Goal: Contribute content

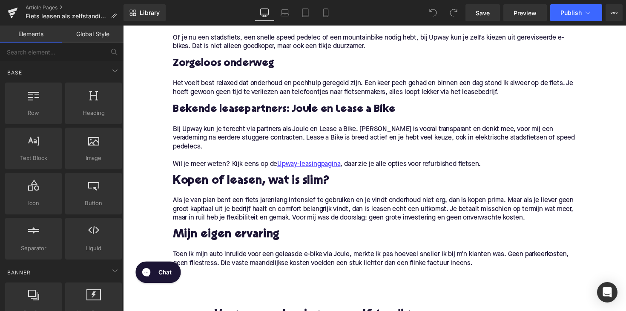
scroll to position [599, 0]
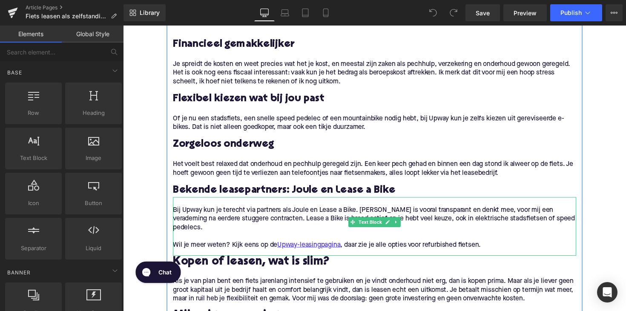
click at [520, 246] on p "Wil je meer weten? Kijk eens op de Upway-leasingpagina , daar zie je alle optie…" at bounding box center [380, 250] width 413 height 9
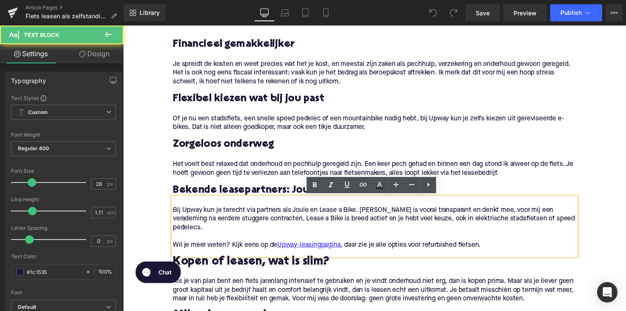
click at [507, 246] on p "Wil je meer weten? Kijk eens op de Upway-leasingpagina , daar zie je alle optie…" at bounding box center [380, 250] width 413 height 9
click at [501, 246] on p "Wil je meer weten? Kijk eens op de Upway-leasingpagina , daar zie je alle optie…" at bounding box center [380, 250] width 413 height 9
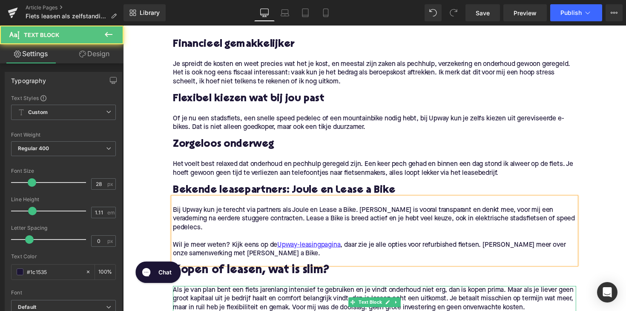
click at [251, 292] on p "Als je van plan bent een fiets jarenlang intensief te gebruiken en je vindt ond…" at bounding box center [380, 305] width 413 height 27
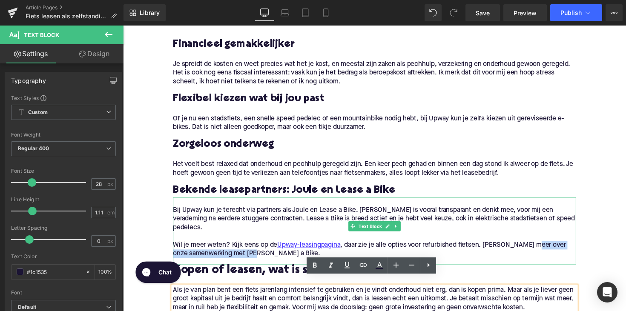
drag, startPoint x: 269, startPoint y: 250, endPoint x: 541, endPoint y: 243, distance: 271.7
click at [541, 246] on p "Wil je meer weten? Kijk eens op de Upway-leasingpagina , daar zie je alle optie…" at bounding box center [380, 255] width 413 height 18
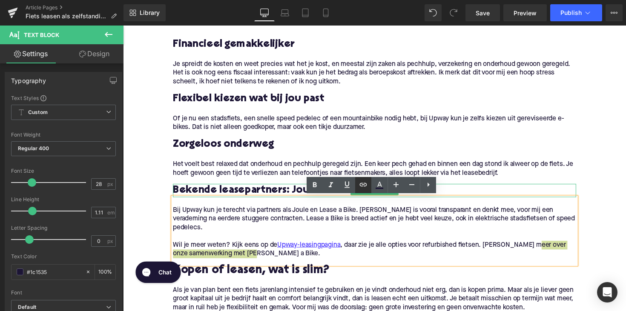
click at [362, 184] on icon at bounding box center [363, 185] width 10 height 10
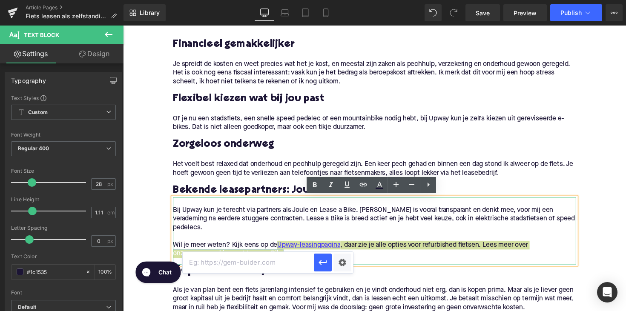
click at [282, 269] on input "text" at bounding box center [248, 262] width 131 height 21
paste input "[URL][DOMAIN_NAME]"
click at [321, 260] on icon "button" at bounding box center [323, 263] width 10 height 10
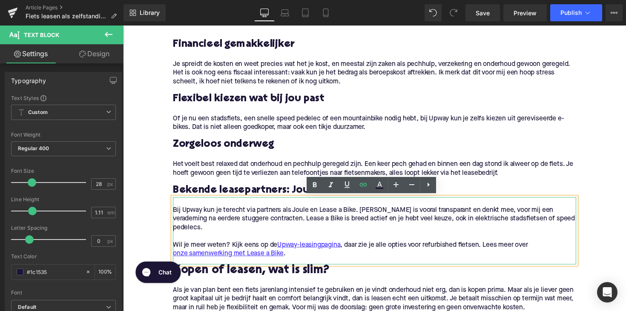
click at [299, 251] on p "Wil je meer weten? Kijk eens op de Upway-leasingpagina , daar zie je alle optie…" at bounding box center [380, 255] width 413 height 18
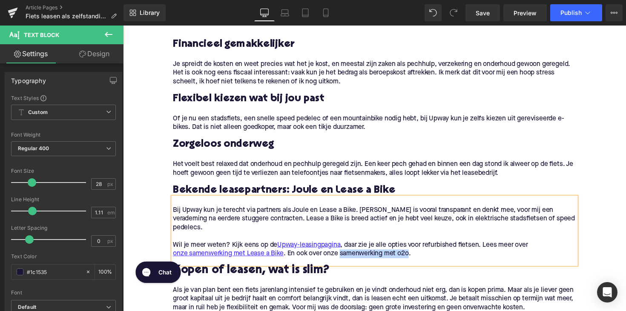
drag, startPoint x: 347, startPoint y: 250, endPoint x: 417, endPoint y: 251, distance: 69.4
click at [417, 251] on p "Wil je meer weten? Kijk eens op de Upway-leasingpagina , daar zie je alle optie…" at bounding box center [380, 255] width 413 height 18
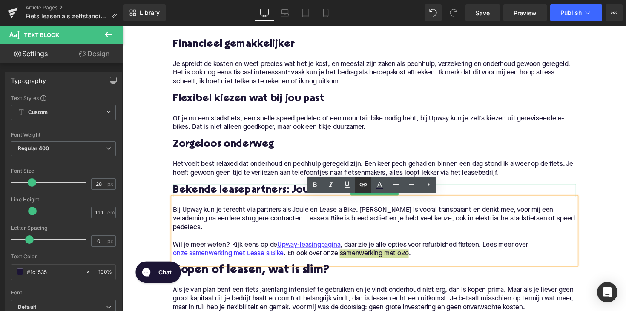
click at [361, 183] on icon at bounding box center [363, 185] width 10 height 10
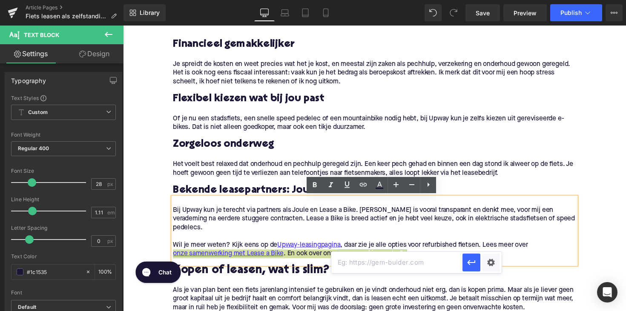
click at [365, 261] on input "text" at bounding box center [396, 262] width 131 height 21
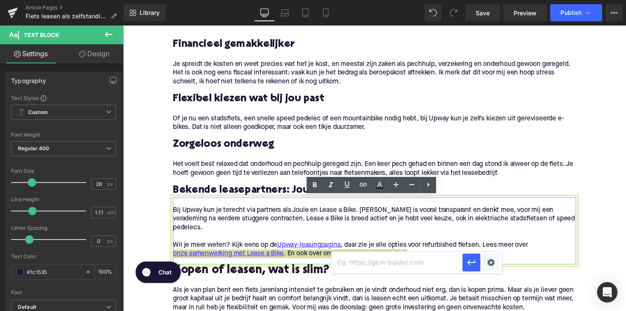
paste input "[URL][DOMAIN_NAME]"
type input "[URL][DOMAIN_NAME]"
click at [470, 258] on icon "button" at bounding box center [471, 263] width 10 height 10
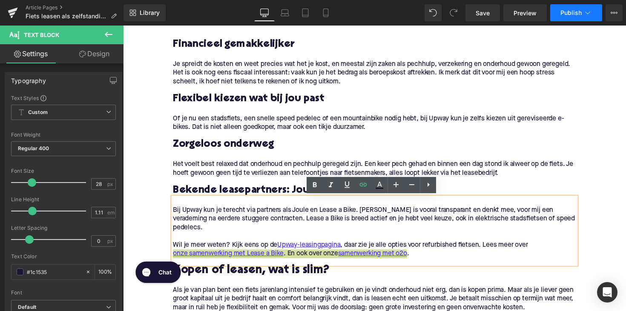
click at [565, 9] on span "Publish" at bounding box center [570, 12] width 21 height 7
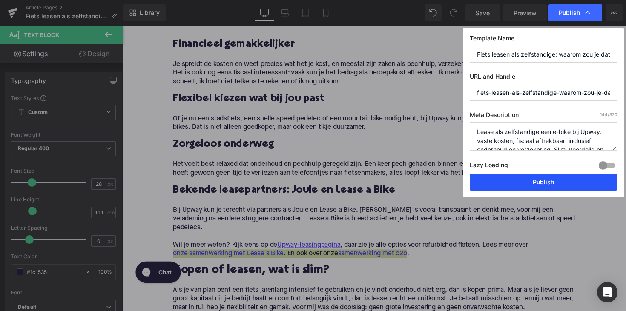
click at [508, 181] on button "Publish" at bounding box center [543, 182] width 147 height 17
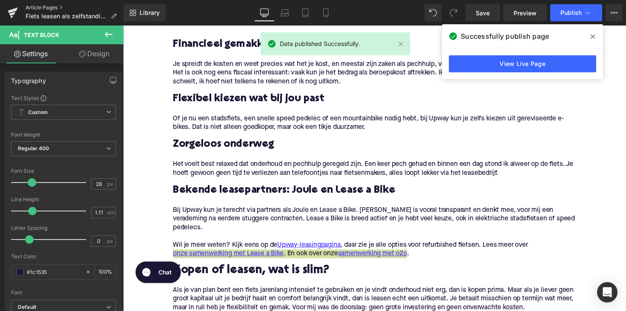
click at [49, 5] on link "Article Pages" at bounding box center [75, 7] width 98 height 7
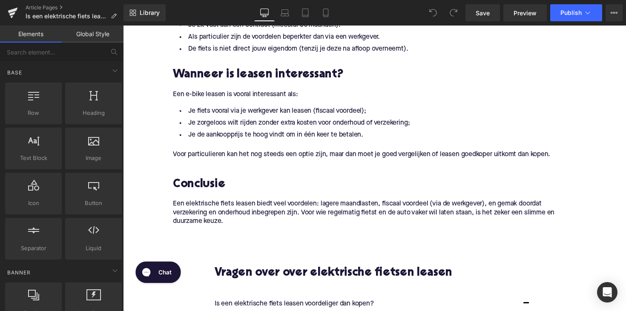
scroll to position [977, 0]
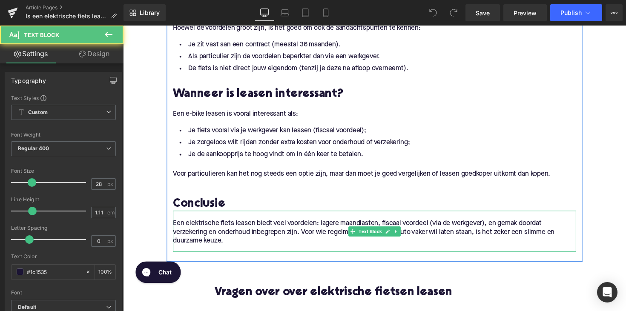
click at [255, 245] on p "Een elektrische fiets leasen biedt veel voordelen: lagere maandlasten, fiscaal …" at bounding box center [380, 237] width 413 height 27
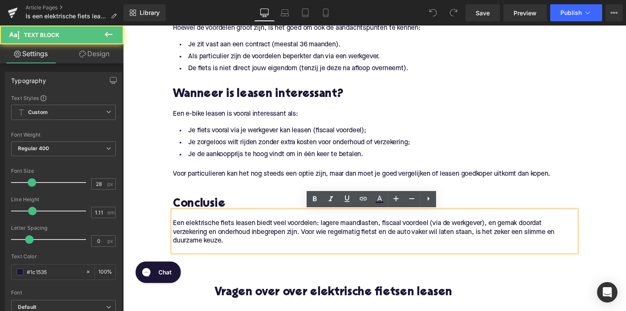
click at [248, 251] on p "Een elektrische fiets leasen biedt veel voordelen: lagere maandlasten, fiscaal …" at bounding box center [380, 237] width 413 height 27
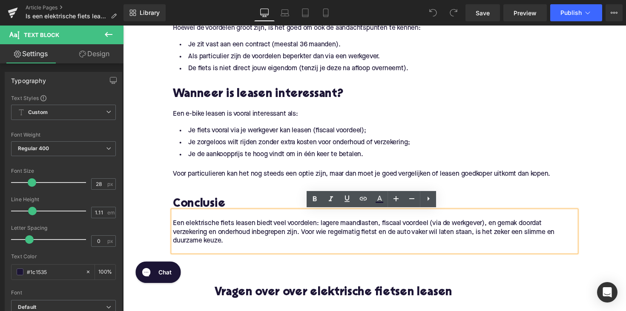
click at [248, 251] on p "Een elektrische fiets leasen biedt veel voordelen: lagere maandlasten, fiscaal …" at bounding box center [380, 237] width 413 height 27
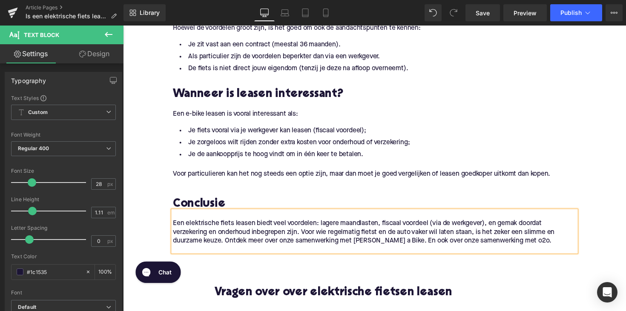
click at [488, 225] on p "Een elektrische fiets leasen biedt veel voordelen: lagere maandlasten, fiscaal …" at bounding box center [380, 237] width 413 height 27
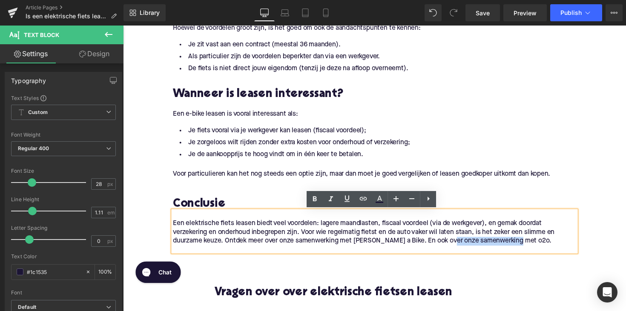
drag, startPoint x: 457, startPoint y: 249, endPoint x: 527, endPoint y: 247, distance: 70.3
click at [527, 247] on p "Een elektrische fiets leasen biedt veel voordelen: lagere maandlasten, fiscaal …" at bounding box center [380, 237] width 413 height 27
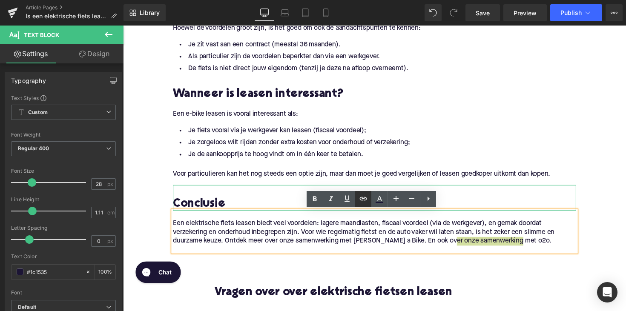
click at [365, 199] on icon at bounding box center [363, 199] width 10 height 10
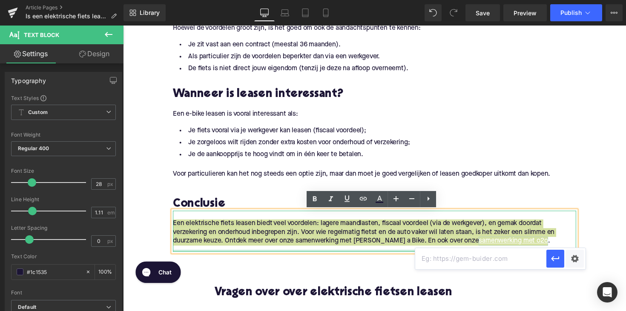
click at [462, 263] on input "text" at bounding box center [480, 258] width 131 height 21
paste input "[URL][DOMAIN_NAME]"
type input "[URL][DOMAIN_NAME]"
click at [556, 263] on icon "button" at bounding box center [555, 259] width 10 height 10
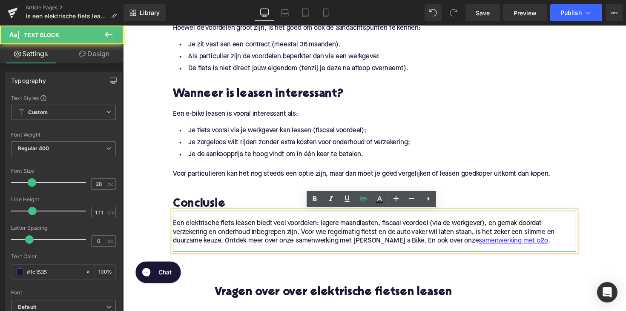
click at [398, 246] on p "Een elektrische fiets leasen biedt veel voordelen: lagere maandlasten, fiscaal …" at bounding box center [380, 237] width 413 height 27
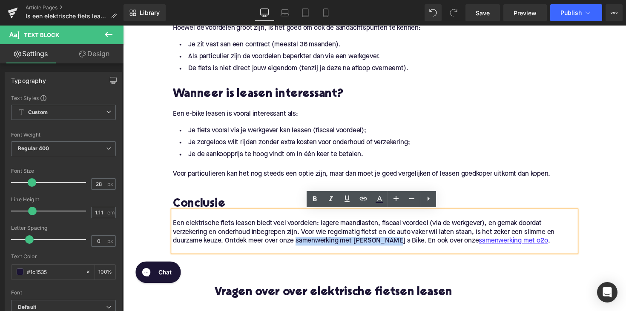
drag, startPoint x: 398, startPoint y: 247, endPoint x: 301, endPoint y: 247, distance: 97.5
click at [301, 247] on p "Een elektrische fiets leasen biedt veel voordelen: lagere maandlasten, fiscaal …" at bounding box center [380, 237] width 413 height 27
click at [361, 200] on icon at bounding box center [363, 198] width 7 height 3
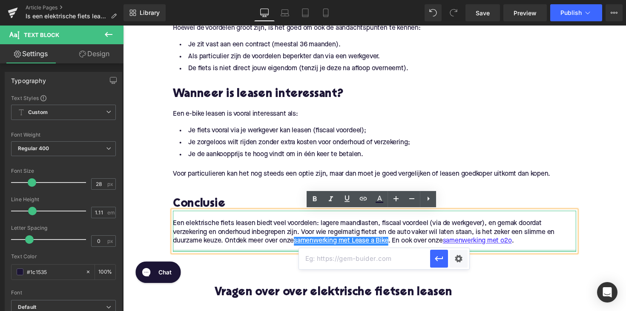
click at [325, 259] on input "text" at bounding box center [364, 258] width 131 height 21
paste input "[URL][DOMAIN_NAME]"
type input "[URL][DOMAIN_NAME]"
click at [431, 256] on button "button" at bounding box center [439, 259] width 18 height 18
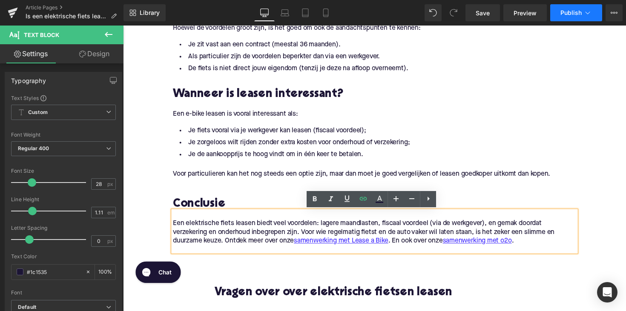
click at [570, 8] on button "Publish" at bounding box center [576, 12] width 52 height 17
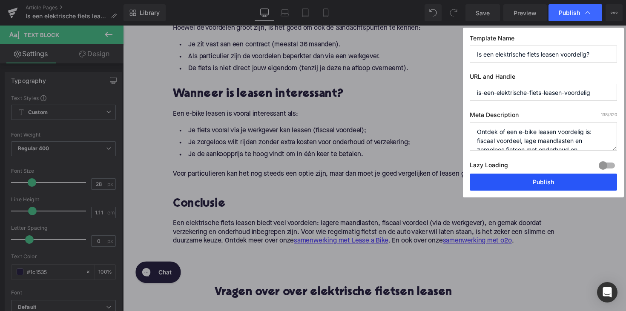
click at [532, 180] on button "Publish" at bounding box center [543, 182] width 147 height 17
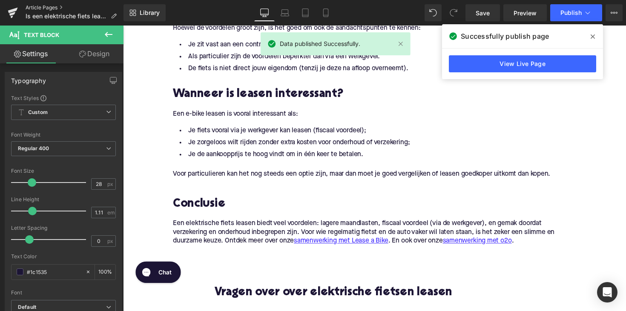
click at [52, 5] on link "Article Pages" at bounding box center [75, 7] width 98 height 7
